Goal: Transaction & Acquisition: Purchase product/service

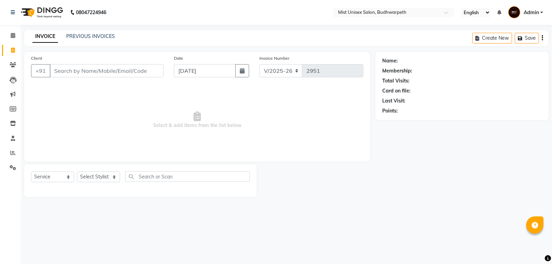
select select "5227"
click at [49, 182] on select "Select Service Product Membership Package Voucher Prepaid Gift Card" at bounding box center [52, 176] width 43 height 11
select select "product"
click at [31, 171] on select "Select Service Product Membership Package Voucher Prepaid Gift Card" at bounding box center [52, 176] width 43 height 11
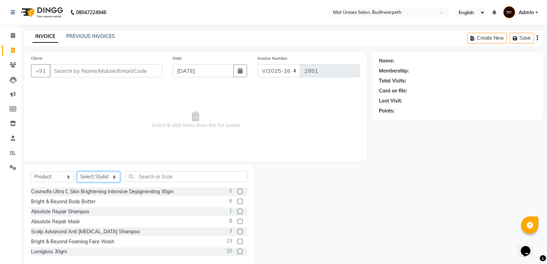
click at [94, 176] on select "Select Stylist Abhi Ram [PERSON_NAME] [PERSON_NAME] Lakshmi Madhu [PERSON_NAME]…" at bounding box center [98, 176] width 43 height 11
select select "35495"
click at [77, 171] on select "Select Stylist Abhi Ram [PERSON_NAME] [PERSON_NAME] Lakshmi Madhu [PERSON_NAME]…" at bounding box center [98, 176] width 43 height 11
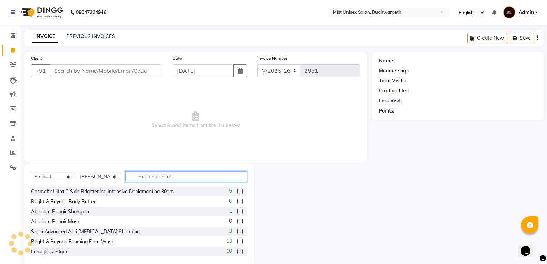
click at [153, 177] on input "text" at bounding box center [186, 176] width 122 height 11
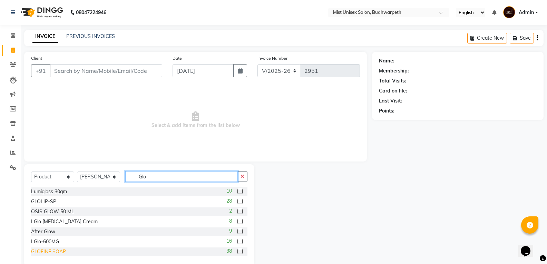
type input "Glo"
click at [54, 250] on div "GLOFINE SOAP" at bounding box center [48, 251] width 35 height 7
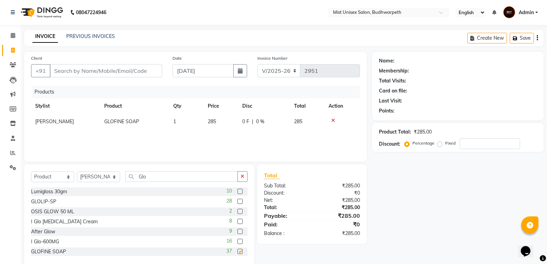
checkbox input "false"
click at [107, 73] on input "Client" at bounding box center [106, 70] width 112 height 13
type input "8"
type input "0"
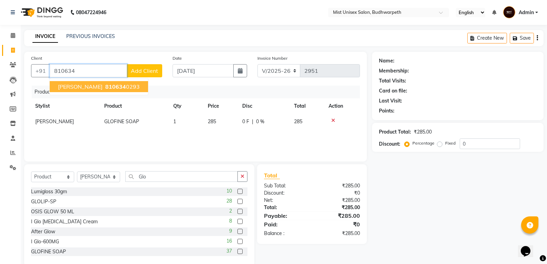
click at [69, 84] on span "[PERSON_NAME]" at bounding box center [80, 86] width 44 height 7
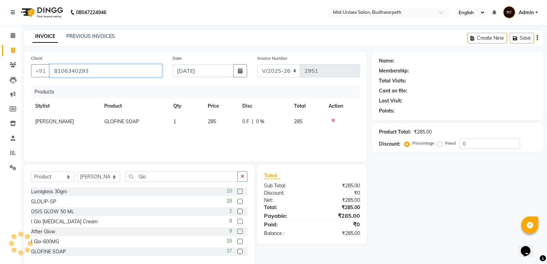
type input "8106340293"
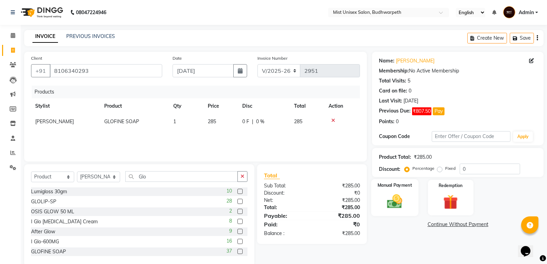
drag, startPoint x: 398, startPoint y: 201, endPoint x: 400, endPoint y: 207, distance: 5.9
click at [398, 201] on img at bounding box center [394, 201] width 24 height 18
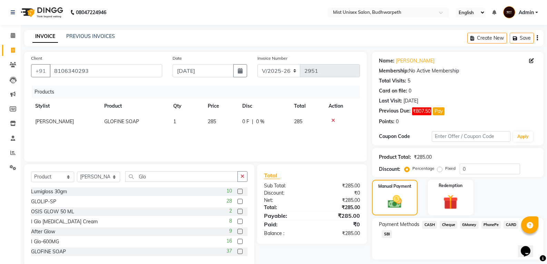
click at [486, 223] on span "PhonePe" at bounding box center [491, 225] width 20 height 8
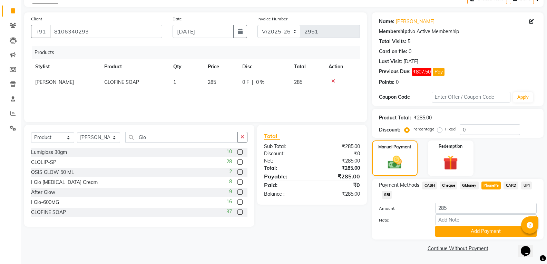
drag, startPoint x: 502, startPoint y: 233, endPoint x: 552, endPoint y: 207, distance: 56.0
click at [502, 232] on button "Add Payment" at bounding box center [485, 231] width 101 height 11
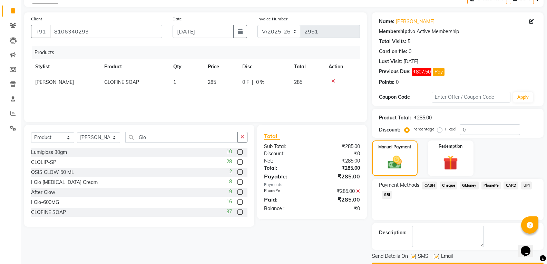
scroll to position [59, 0]
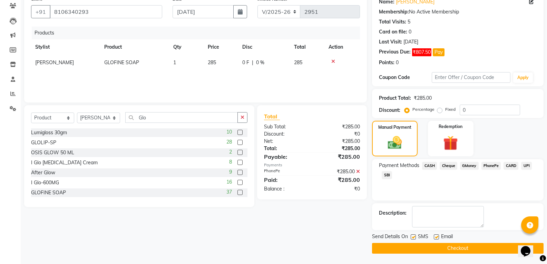
click at [488, 245] on button "Checkout" at bounding box center [457, 248] width 171 height 11
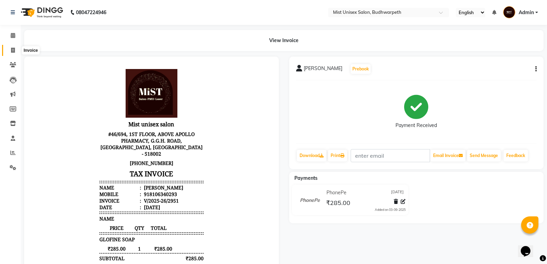
click at [16, 52] on span at bounding box center [13, 51] width 12 height 8
select select "service"
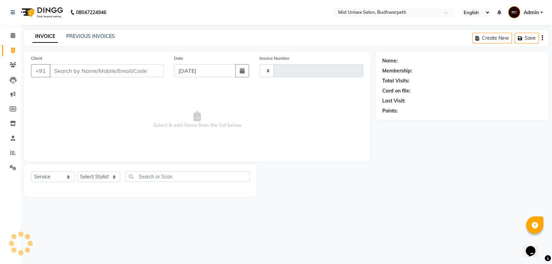
type input "2952"
select select "5227"
click at [77, 38] on link "PREVIOUS INVOICES" at bounding box center [90, 36] width 49 height 6
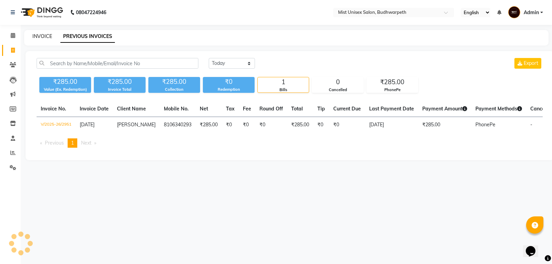
click at [45, 36] on link "INVOICE" at bounding box center [42, 36] width 20 height 6
select select "5227"
select select "service"
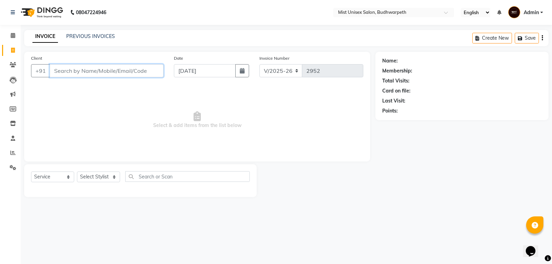
click at [93, 72] on input "Client" at bounding box center [107, 70] width 114 height 13
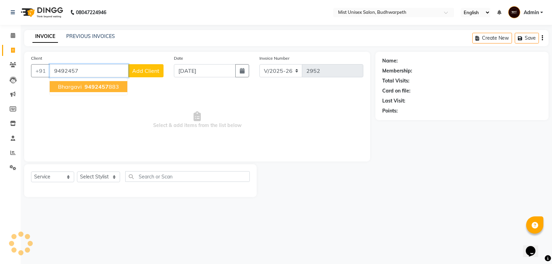
click at [114, 89] on ngb-highlight "9492457 883" at bounding box center [101, 86] width 36 height 7
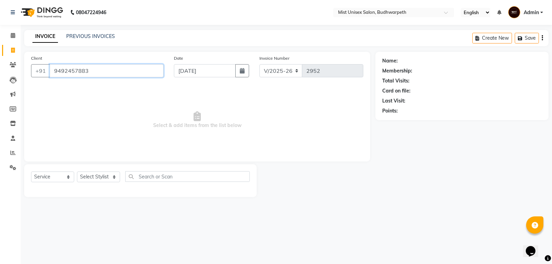
type input "9492457883"
click at [416, 60] on link "Bhargavi" at bounding box center [409, 60] width 20 height 7
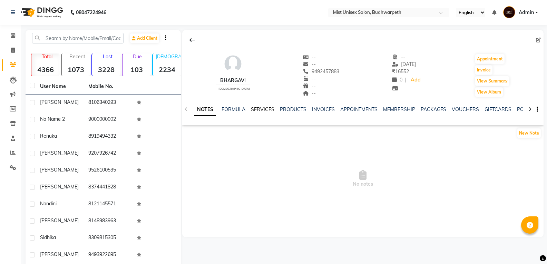
click at [256, 110] on link "SERVICES" at bounding box center [262, 109] width 23 height 6
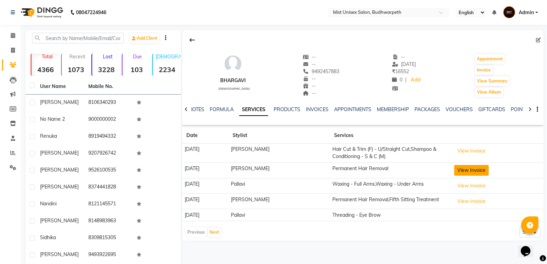
click at [469, 169] on button "View Invoice" at bounding box center [471, 170] width 34 height 11
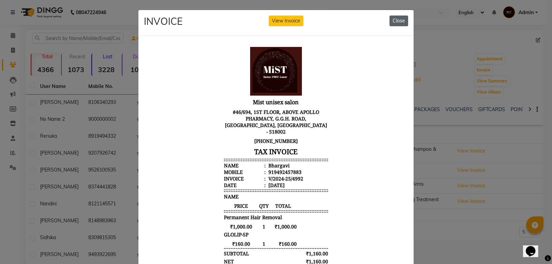
click at [397, 20] on button "Close" at bounding box center [398, 21] width 19 height 11
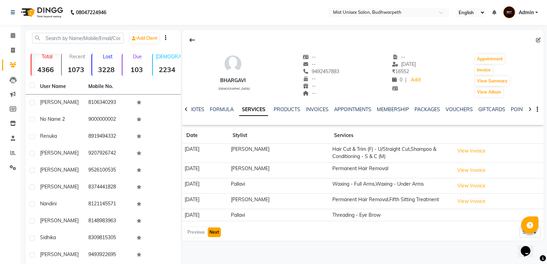
click at [217, 237] on button "Next" at bounding box center [214, 232] width 13 height 10
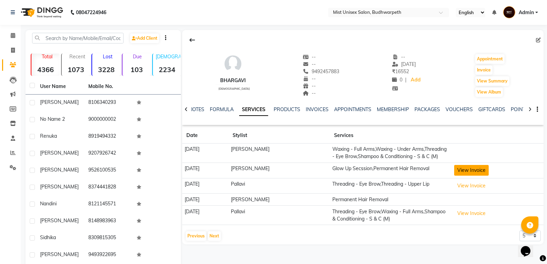
click at [475, 176] on button "View Invoice" at bounding box center [471, 170] width 34 height 11
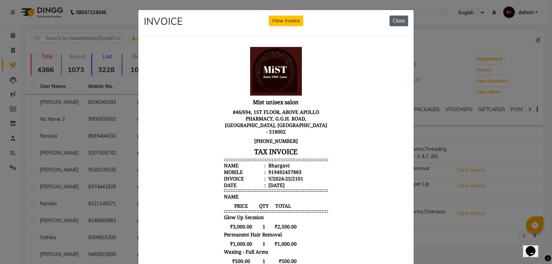
click at [392, 18] on button "Close" at bounding box center [398, 21] width 19 height 11
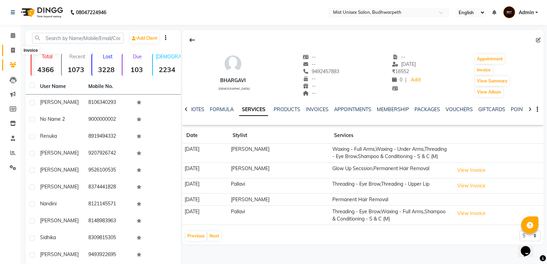
click at [12, 50] on icon at bounding box center [13, 50] width 4 height 5
select select "5227"
select select "service"
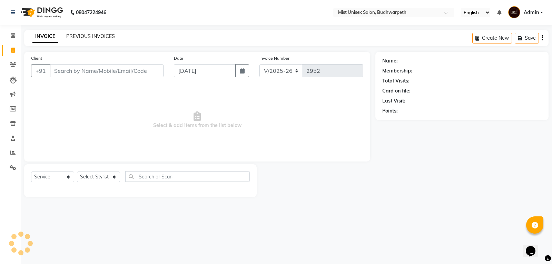
click at [103, 37] on link "PREVIOUS INVOICES" at bounding box center [90, 36] width 49 height 6
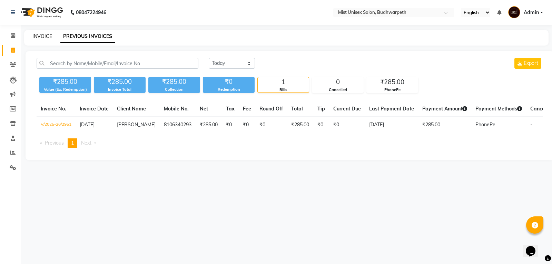
click at [46, 37] on link "INVOICE" at bounding box center [42, 36] width 20 height 6
select select "service"
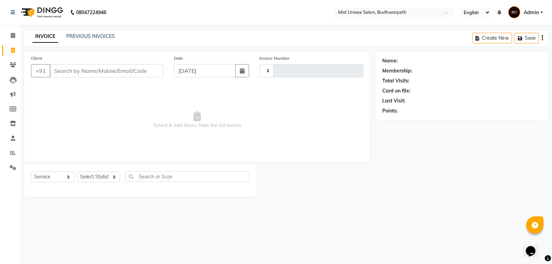
type input "2952"
select select "5227"
click at [97, 72] on input "Client" at bounding box center [107, 70] width 114 height 13
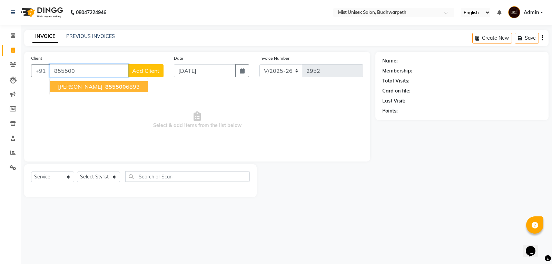
click at [65, 89] on span "Syed Sulthan" at bounding box center [80, 86] width 44 height 7
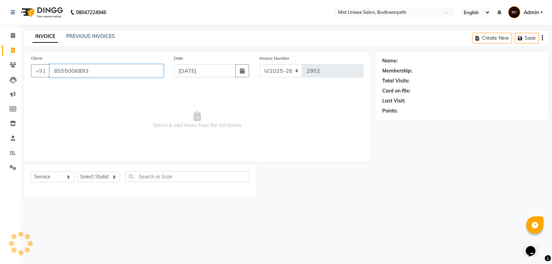
type input "8555006893"
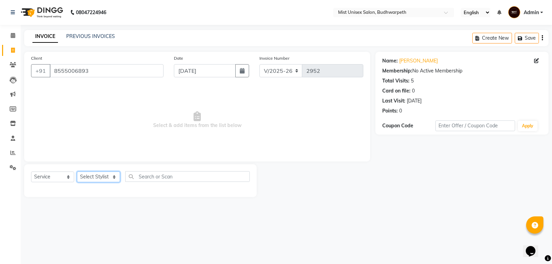
drag, startPoint x: 79, startPoint y: 177, endPoint x: 81, endPoint y: 172, distance: 5.8
click at [79, 177] on select "Select Stylist Abhi Ram GEETHA MADHURI Jyothi Kalpana Lakshmi Madhu Malleshwari…" at bounding box center [98, 176] width 43 height 11
select select "66487"
click at [77, 171] on select "Select Stylist Abhi Ram GEETHA MADHURI Jyothi Kalpana Lakshmi Madhu Malleshwari…" at bounding box center [98, 176] width 43 height 11
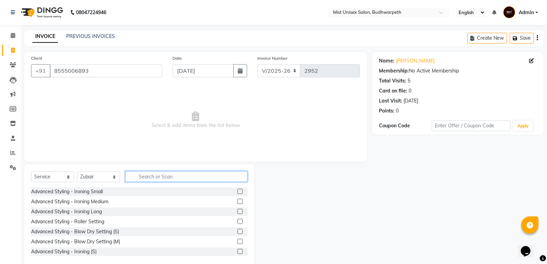
click at [140, 174] on input "text" at bounding box center [186, 176] width 122 height 11
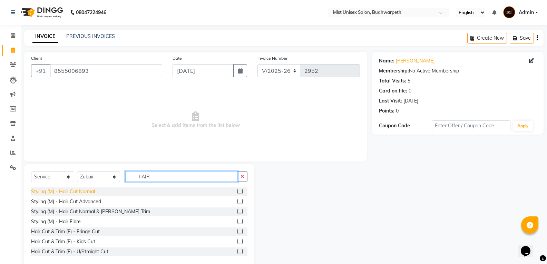
type input "hAIR"
click at [91, 191] on div "Styling (M) - Hair Cut Normal" at bounding box center [63, 191] width 64 height 7
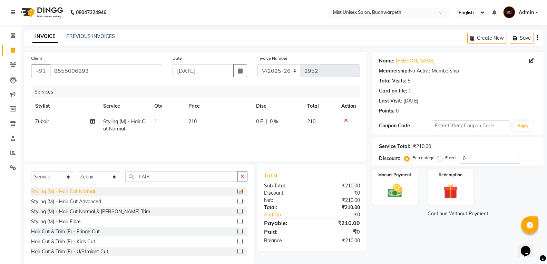
checkbox input "false"
click at [244, 177] on icon "button" at bounding box center [242, 176] width 4 height 5
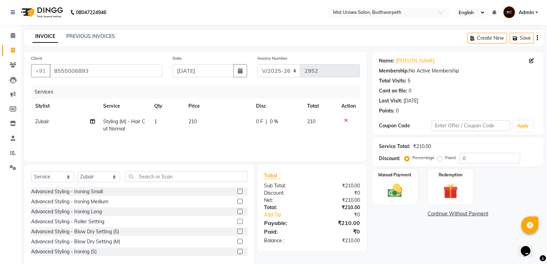
click at [293, 145] on div "Services Stylist Service Qty Price Disc Total Action Zubair Styling (M) - Hair …" at bounding box center [195, 120] width 329 height 69
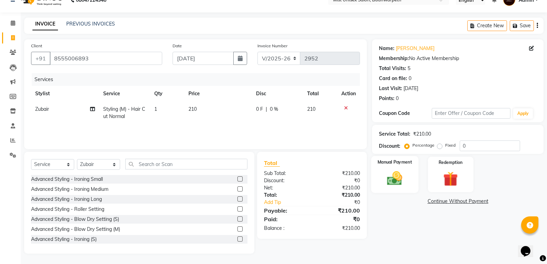
click at [394, 187] on img at bounding box center [394, 178] width 24 height 18
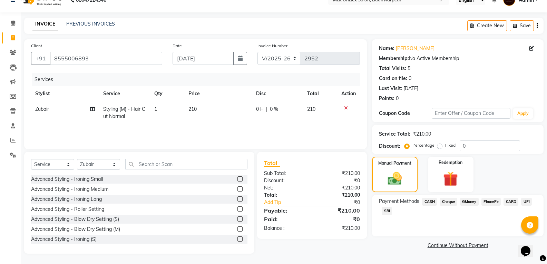
click at [387, 210] on span "SBI" at bounding box center [386, 211] width 10 height 8
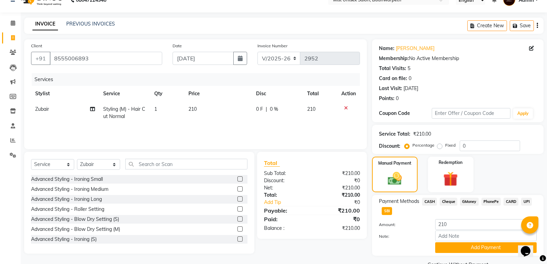
scroll to position [29, 0]
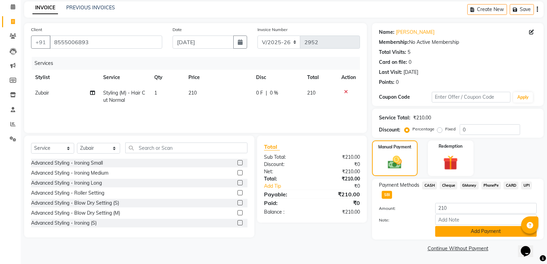
click at [455, 233] on button "Add Payment" at bounding box center [485, 231] width 101 height 11
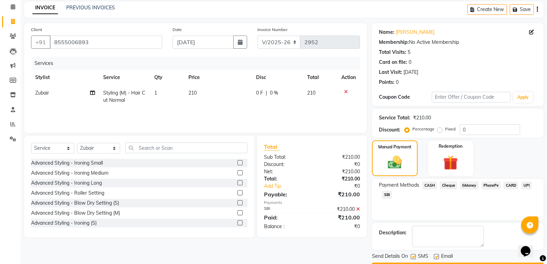
scroll to position [48, 0]
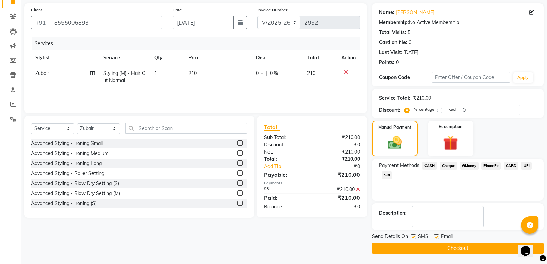
click at [457, 249] on button "Checkout" at bounding box center [457, 248] width 171 height 11
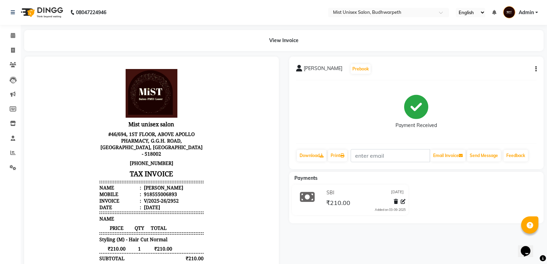
click at [471, 73] on div "Syed Sulthan Prebook" at bounding box center [416, 68] width 241 height 11
drag, startPoint x: 10, startPoint y: 50, endPoint x: 21, endPoint y: 50, distance: 10.7
click at [10, 50] on span at bounding box center [13, 51] width 12 height 8
select select "service"
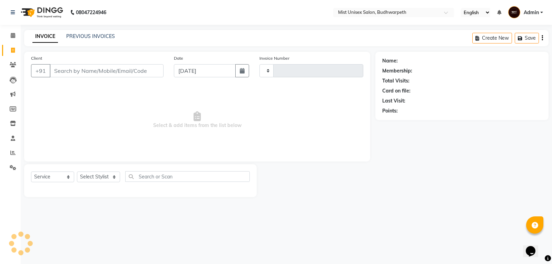
type input "2953"
select select "5227"
click at [79, 37] on link "PREVIOUS INVOICES" at bounding box center [90, 36] width 49 height 6
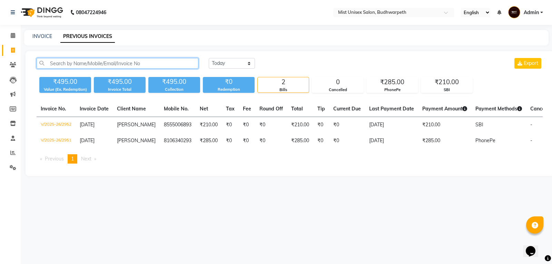
click at [55, 63] on input "text" at bounding box center [118, 63] width 162 height 11
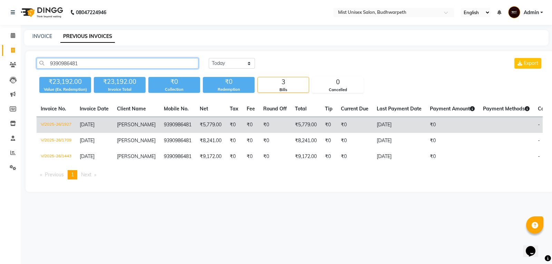
type input "9390986481"
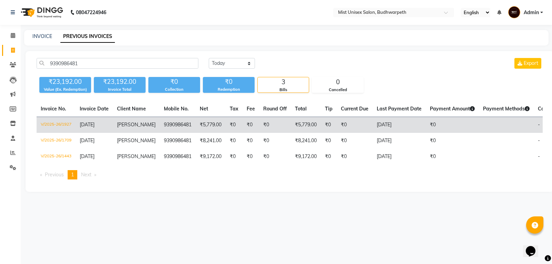
click at [93, 123] on span "[DATE]" at bounding box center [87, 124] width 15 height 6
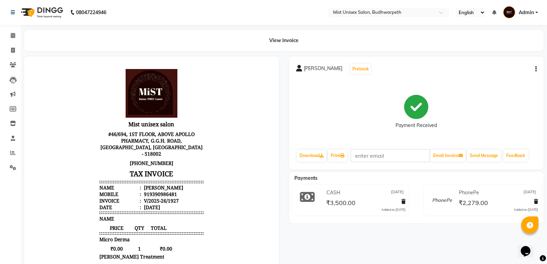
drag, startPoint x: 238, startPoint y: 229, endPoint x: 252, endPoint y: 243, distance: 20.2
click at [248, 243] on body "Mist unisex salon #46/694, 1ST FLOOR, ABOVE APOLLO PHARMACY, G.G.H. ROAD, [GEOG…" at bounding box center [151, 235] width 235 height 338
click at [12, 51] on icon at bounding box center [13, 50] width 4 height 5
select select "service"
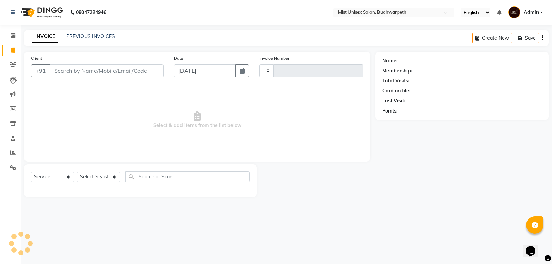
type input "2953"
select select "5227"
click at [54, 72] on input "Client" at bounding box center [107, 70] width 114 height 13
click at [56, 72] on input "Client" at bounding box center [107, 70] width 114 height 13
type input "9"
